Goal: Task Accomplishment & Management: Manage account settings

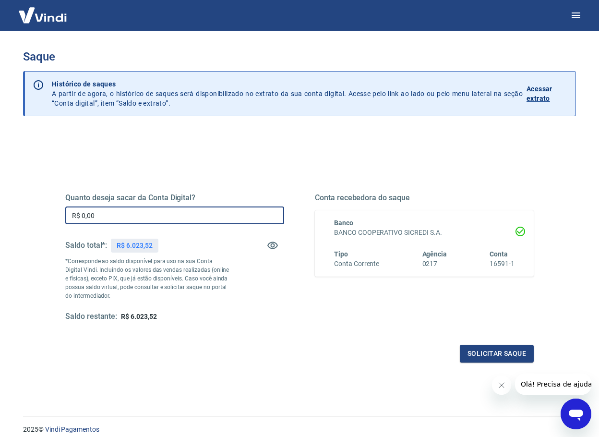
drag, startPoint x: 135, startPoint y: 221, endPoint x: 84, endPoint y: 118, distance: 115.0
click at [0, 204] on html "Saque Histórico de saques A partir de agora, o histórico de saques será disponi…" at bounding box center [299, 218] width 599 height 437
type input "R$ 6.000,00"
click at [496, 350] on button "Solicitar saque" at bounding box center [497, 353] width 74 height 18
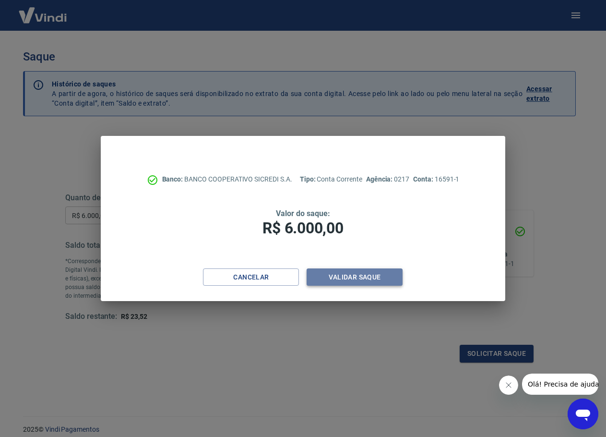
click at [378, 272] on button "Validar saque" at bounding box center [355, 277] width 96 height 18
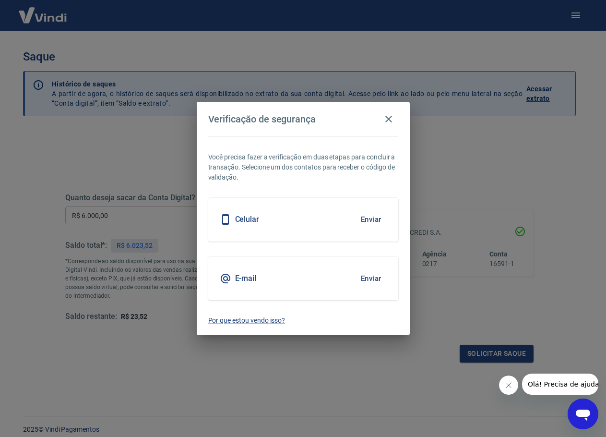
click at [289, 216] on div "Celular Enviar" at bounding box center [303, 219] width 190 height 43
click at [368, 224] on button "Enviar" at bounding box center [370, 219] width 31 height 20
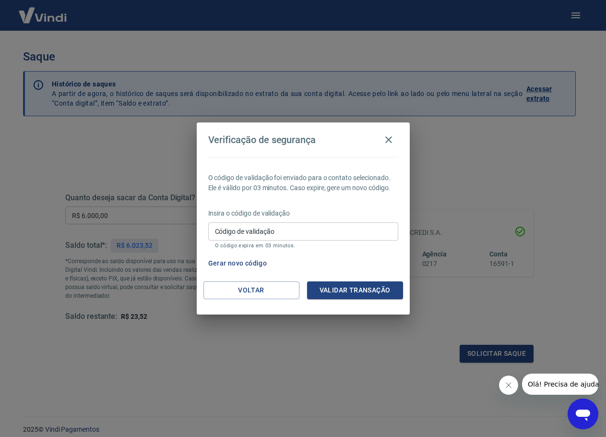
click at [277, 234] on input "Código de validação" at bounding box center [303, 231] width 190 height 18
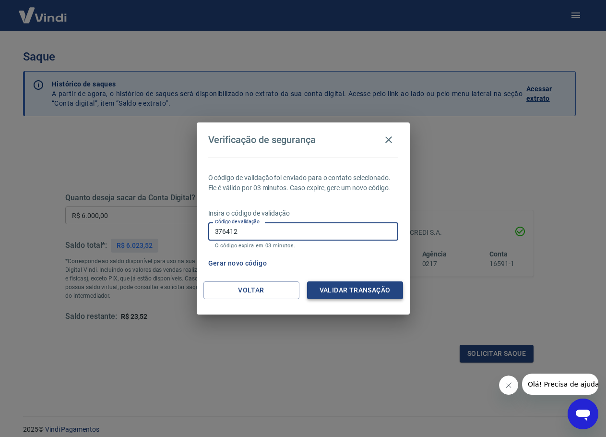
type input "376412"
click at [342, 291] on button "Validar transação" at bounding box center [355, 290] width 96 height 18
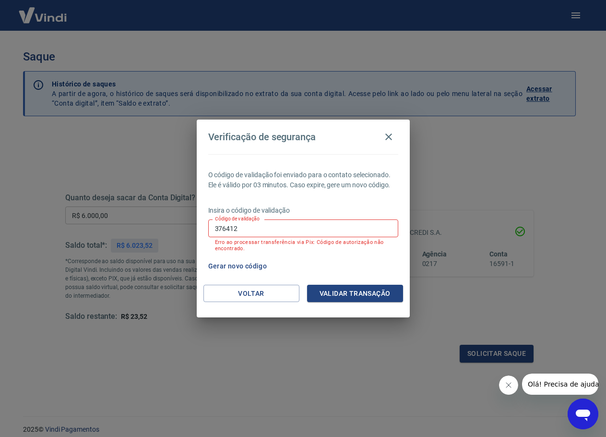
click at [260, 266] on button "Gerar novo código" at bounding box center [237, 266] width 67 height 18
click at [273, 295] on button "Voltar" at bounding box center [251, 293] width 96 height 18
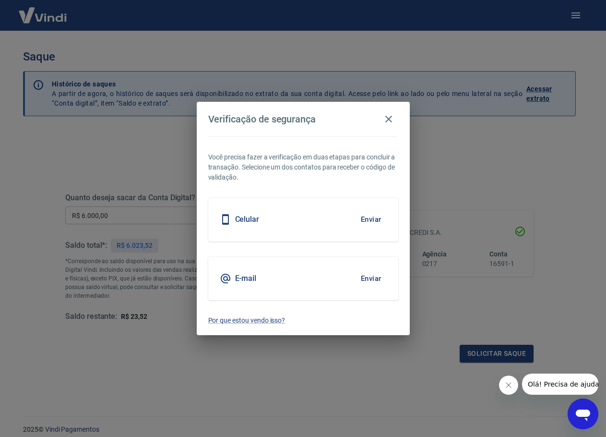
click at [361, 218] on button "Enviar" at bounding box center [370, 219] width 31 height 20
click at [366, 221] on button "Enviar" at bounding box center [370, 219] width 31 height 20
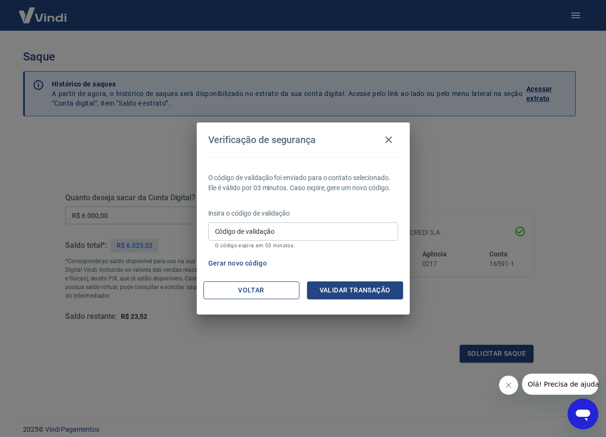
click at [255, 291] on button "Voltar" at bounding box center [251, 290] width 96 height 18
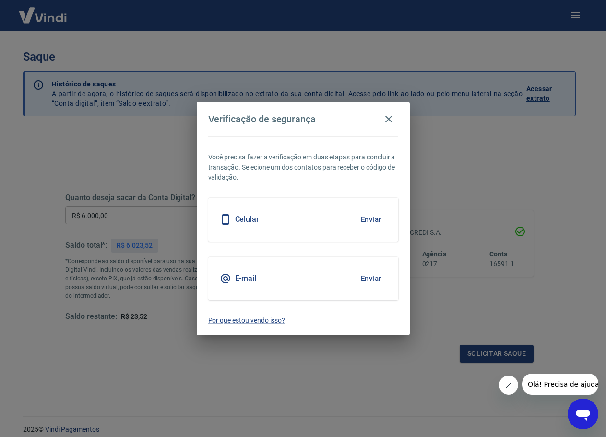
click at [375, 277] on button "Enviar" at bounding box center [370, 278] width 31 height 20
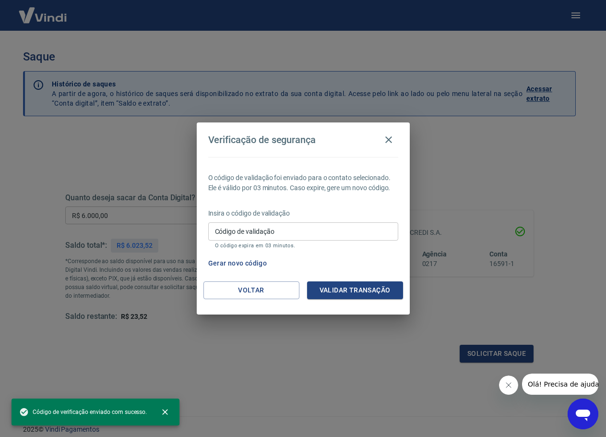
click at [298, 232] on input "Código de validação" at bounding box center [303, 231] width 190 height 18
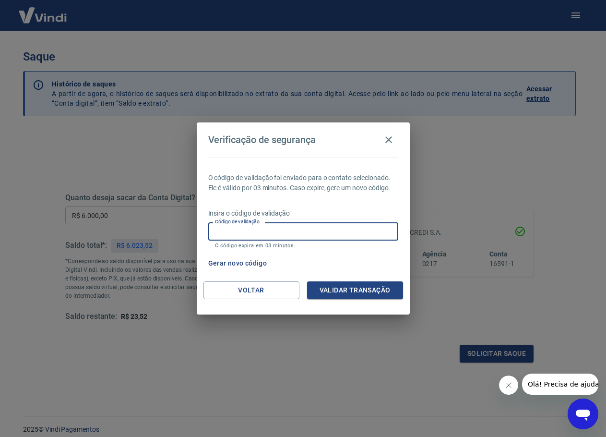
paste input "545762"
type input "545762"
click at [378, 292] on button "Validar transação" at bounding box center [355, 290] width 96 height 18
